Goal: Information Seeking & Learning: Learn about a topic

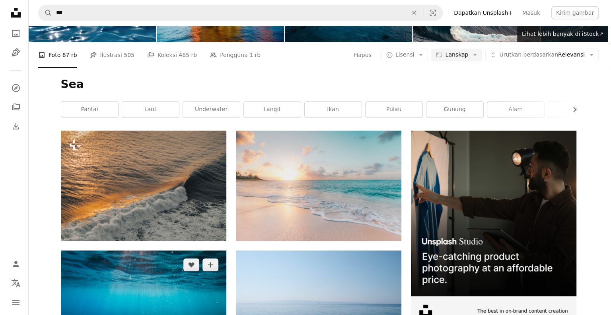
scroll to position [119, 0]
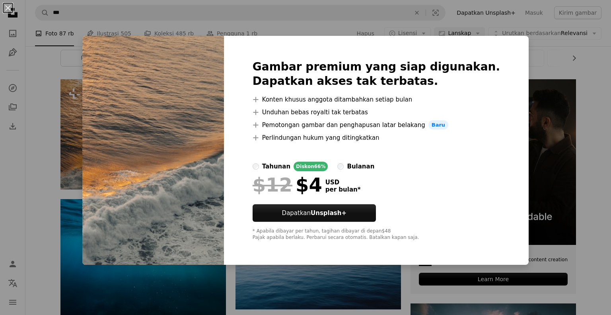
click at [537, 94] on div "An X shape Gambar premium yang siap digunakan. Dapatkan akses tak terbatas. A p…" at bounding box center [305, 157] width 611 height 315
click at [68, 40] on h1 "Sea" at bounding box center [318, 33] width 516 height 14
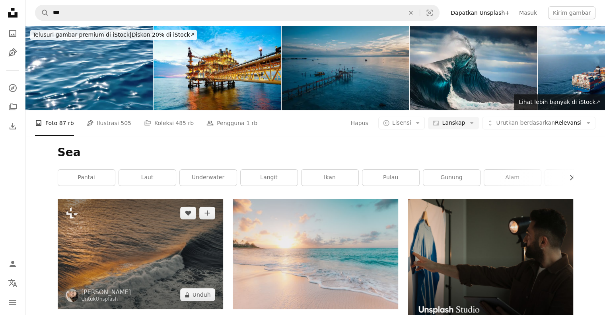
click at [151, 263] on img at bounding box center [141, 254] width 166 height 110
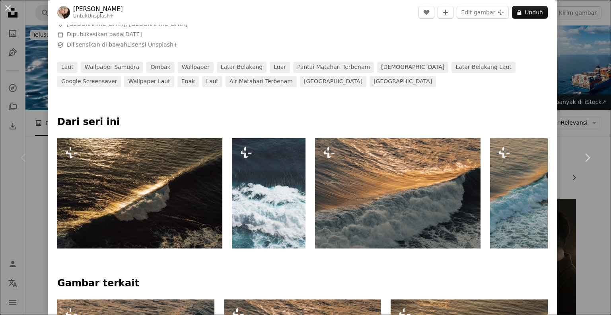
scroll to position [318, 0]
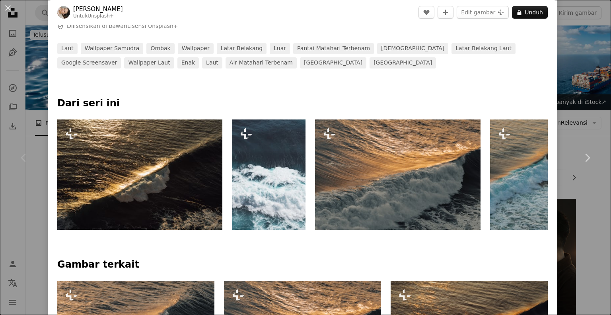
click at [443, 188] on img at bounding box center [398, 174] width 166 height 110
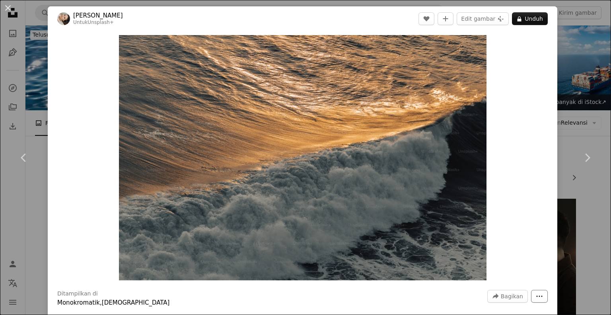
click at [536, 296] on icon "More Actions" at bounding box center [539, 296] width 7 height 7
click at [356, 175] on img "Perbesar pada gambar ini" at bounding box center [303, 157] width 368 height 245
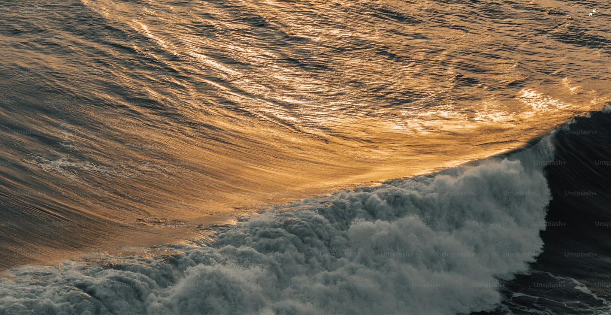
scroll to position [43, 0]
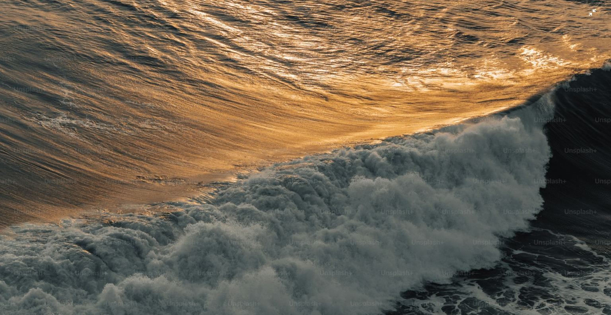
click at [310, 168] on img "Perkecil pada gambar ini" at bounding box center [306, 161] width 612 height 408
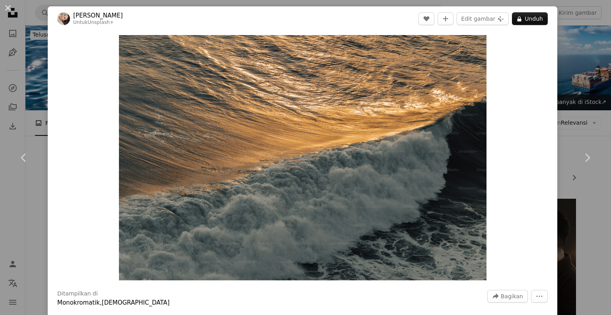
click at [595, 19] on div "An X shape Chevron left Chevron right [PERSON_NAME] Untuk Unsplash+ A heart A p…" at bounding box center [305, 157] width 611 height 315
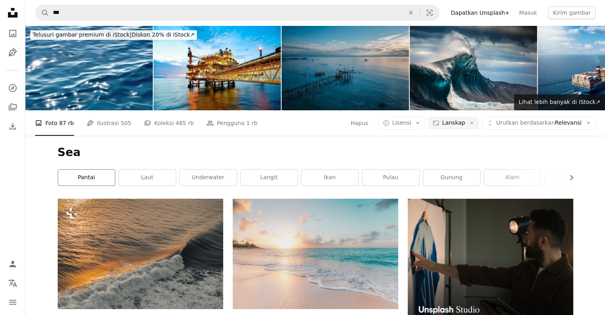
click at [100, 176] on link "pantai" at bounding box center [86, 178] width 57 height 16
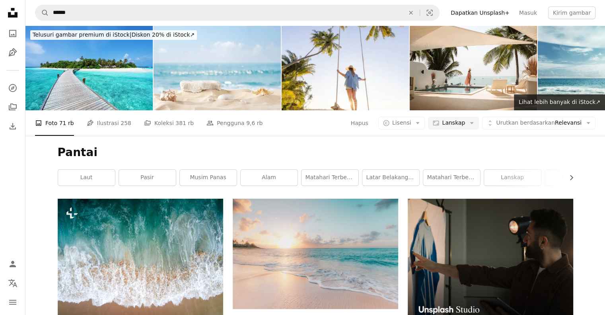
scroll to position [4975, 0]
